Goal: Check status: Check status

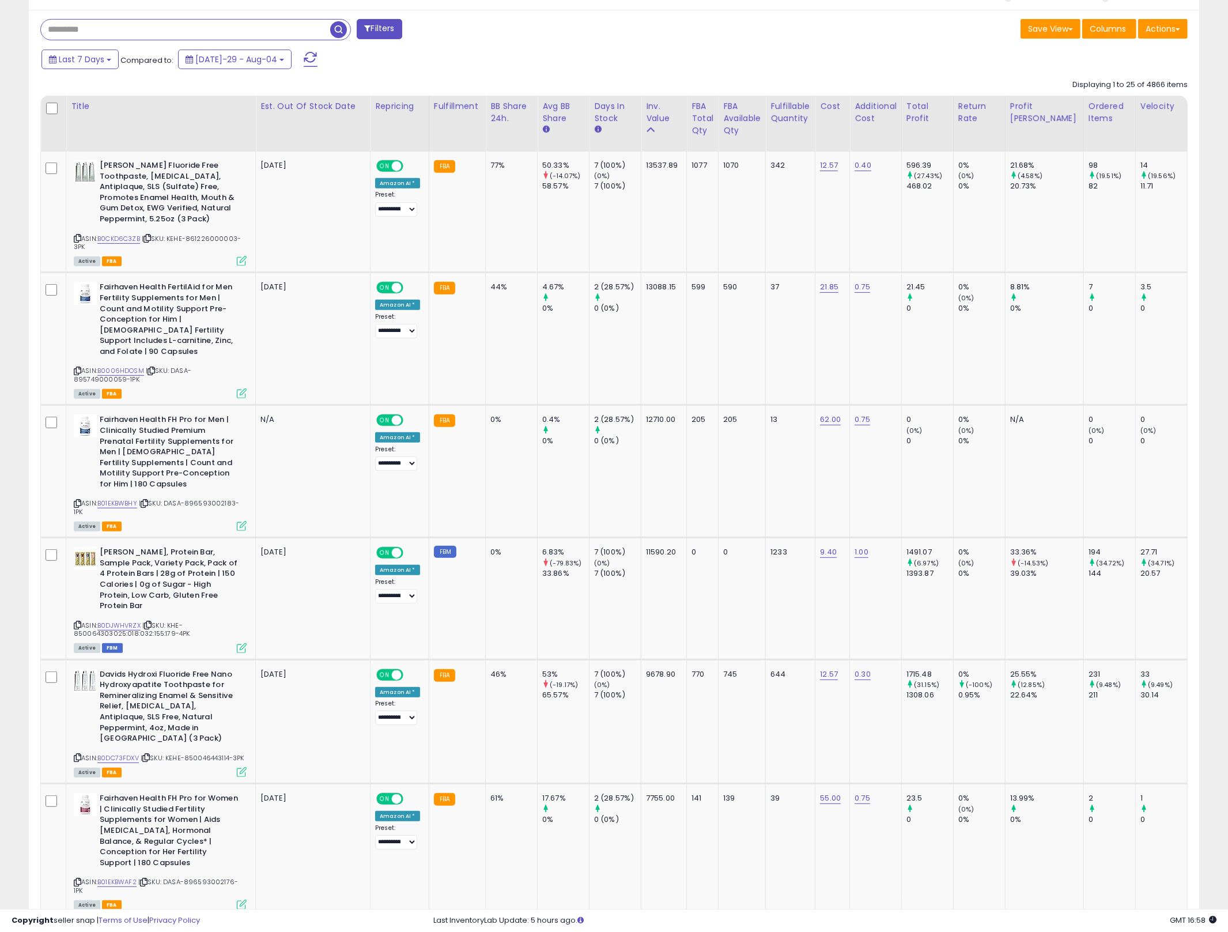
scroll to position [236, 680]
type input "**********"
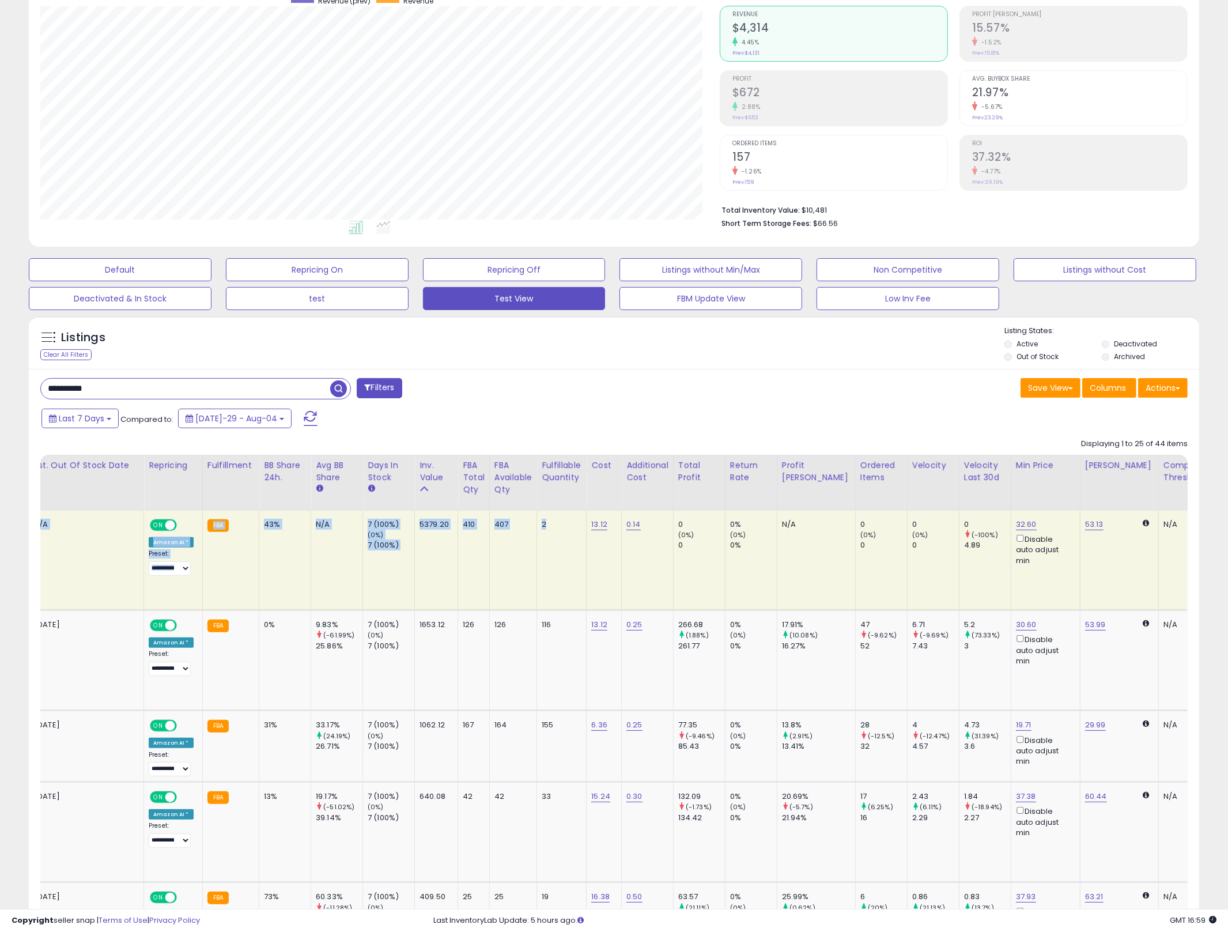
scroll to position [0, 0]
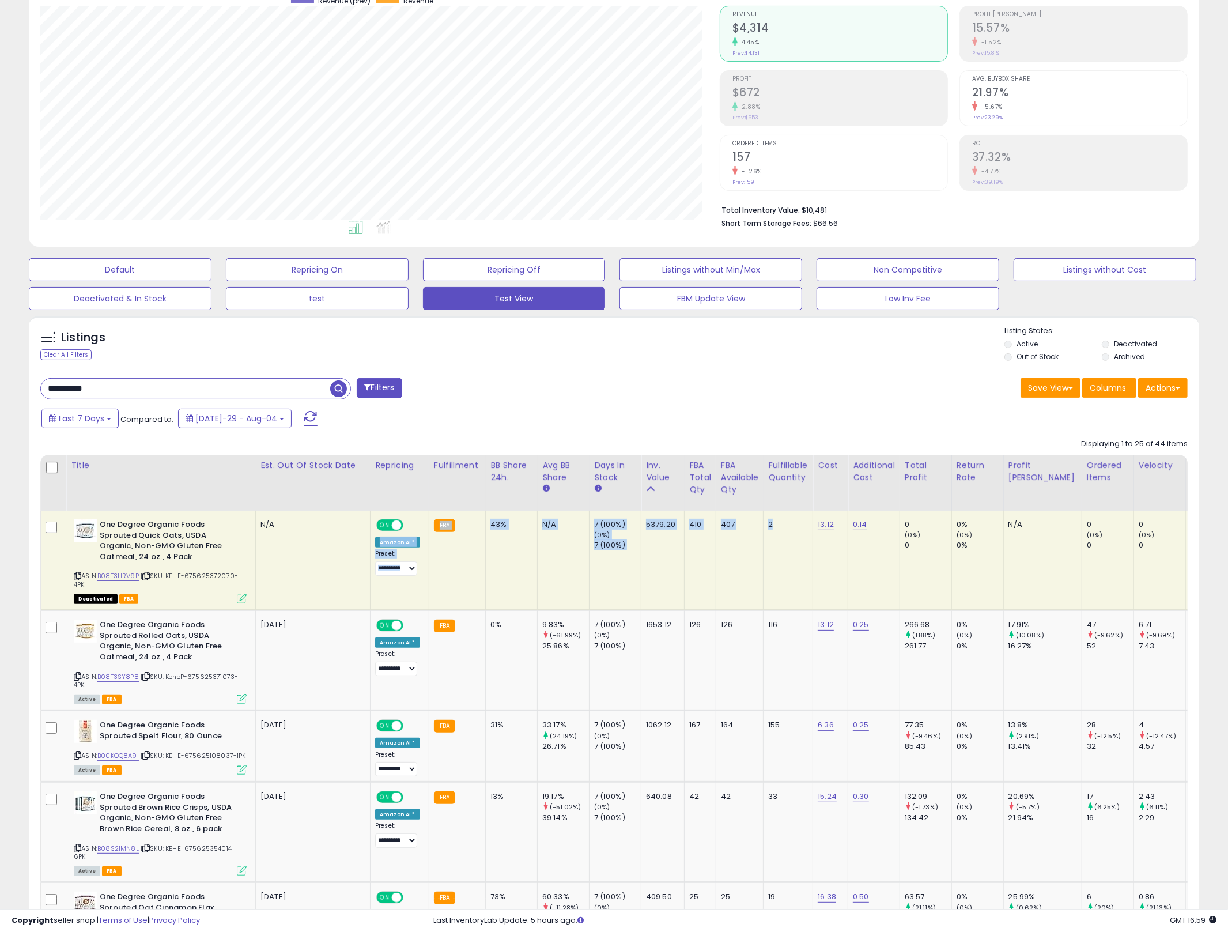
drag, startPoint x: 881, startPoint y: 583, endPoint x: 287, endPoint y: 546, distance: 595.2
click at [228, 546] on b "One Degree Organic Foods Sprouted Quick Oats, USDA Organic, Non-GMO Gluten Free…" at bounding box center [170, 542] width 140 height 46
click at [116, 580] on link "B08T3HRV9P" at bounding box center [117, 576] width 41 height 10
drag, startPoint x: 666, startPoint y: 540, endPoint x: 529, endPoint y: 491, distance: 145.8
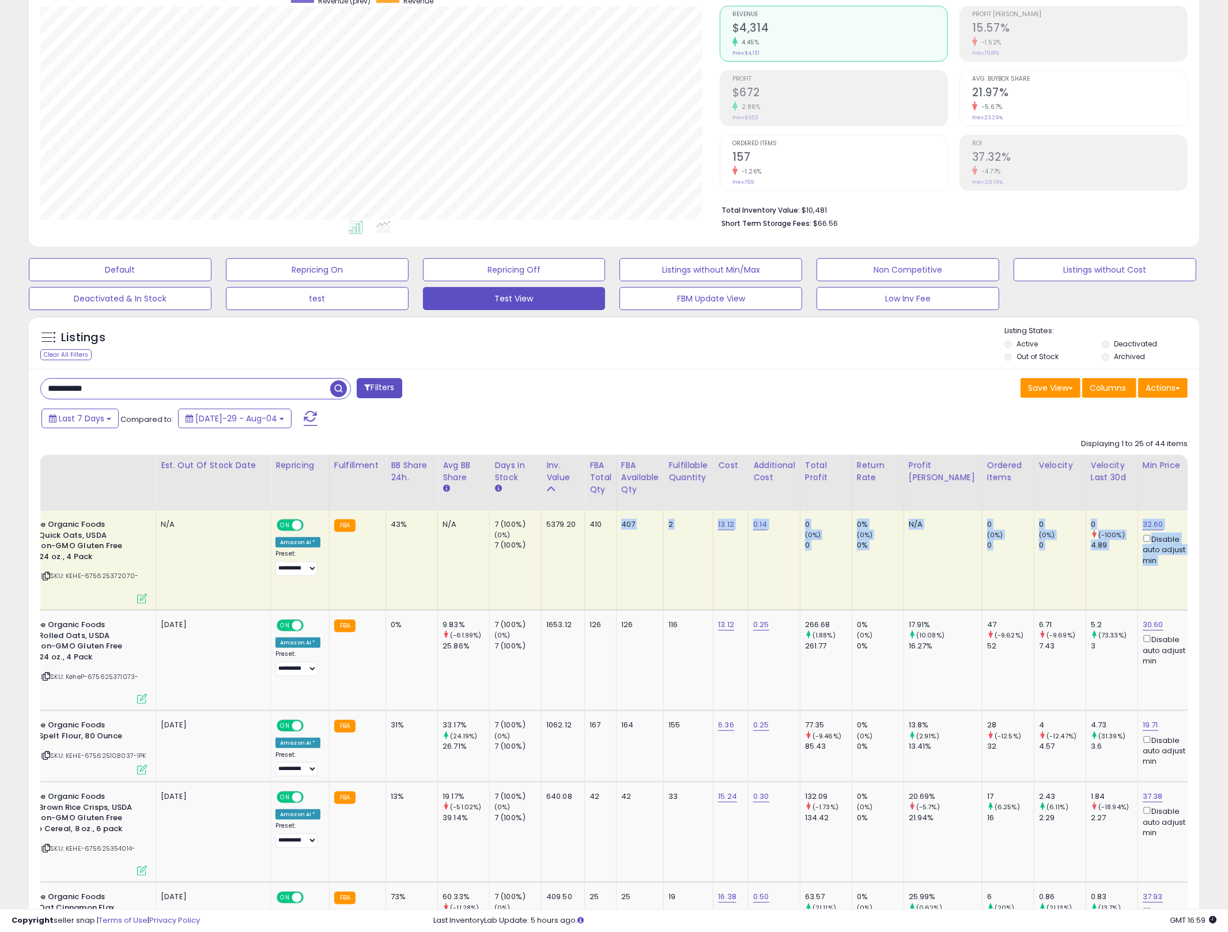
scroll to position [0, 534]
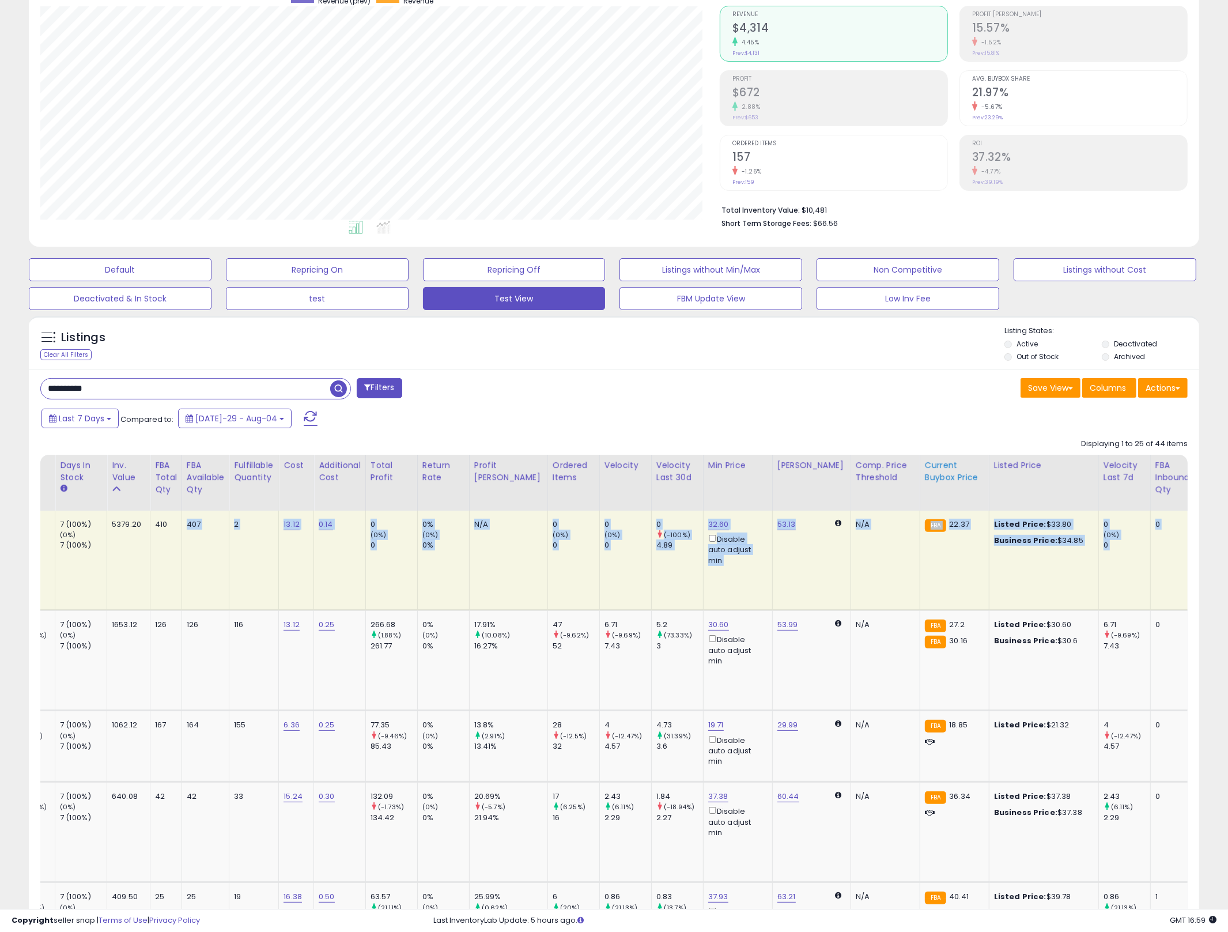
drag, startPoint x: 694, startPoint y: 591, endPoint x: 951, endPoint y: 509, distance: 269.7
click at [1091, 561] on tr "One Degree Organic Foods Sprouted Quick Oats, USDA Organic, Non-GMO Gluten Free…" at bounding box center [768, 561] width 2522 height 100
click at [489, 585] on td "N/A" at bounding box center [508, 561] width 78 height 100
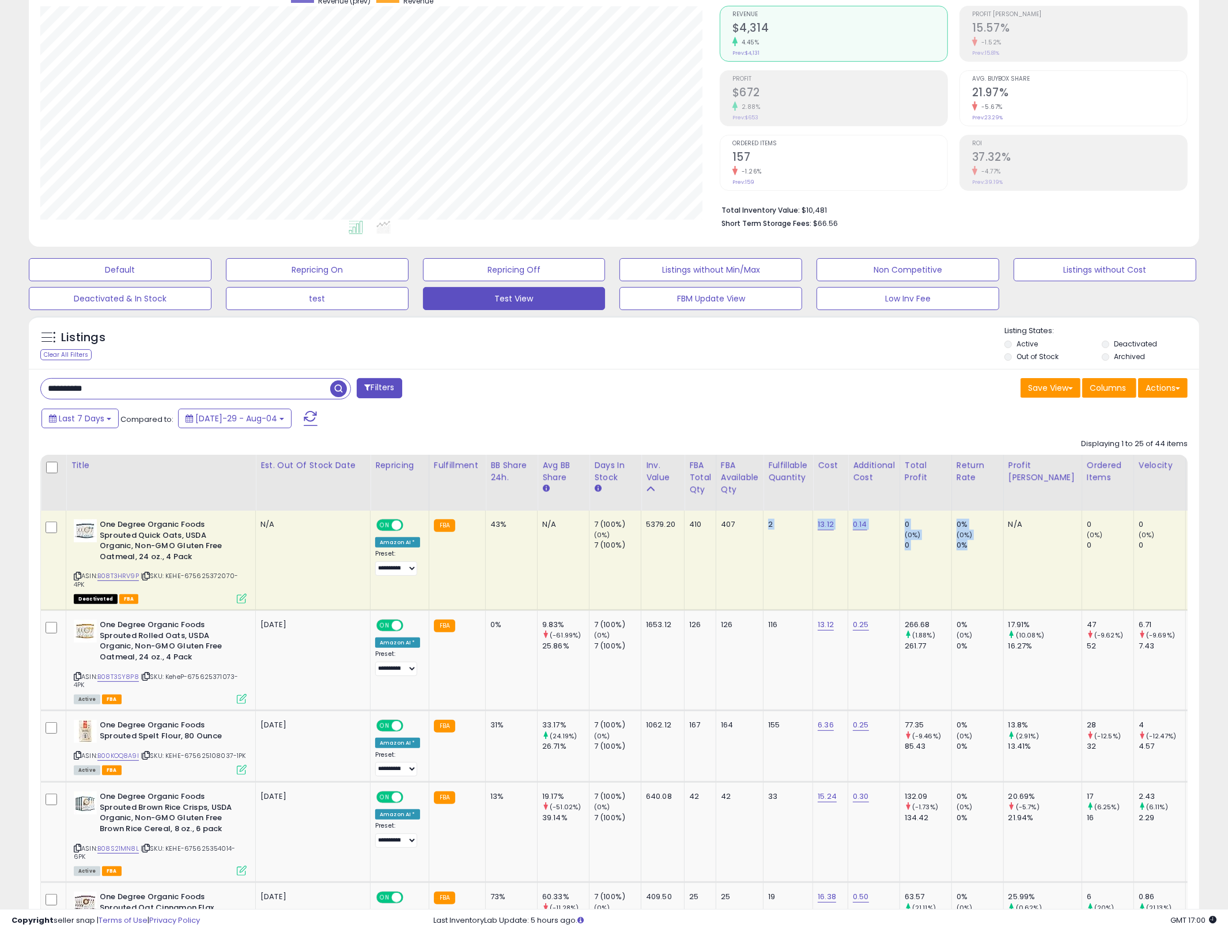
drag, startPoint x: 339, startPoint y: 570, endPoint x: 714, endPoint y: 570, distance: 375.1
click at [716, 570] on td "407" at bounding box center [739, 561] width 47 height 100
